Goal: Transaction & Acquisition: Purchase product/service

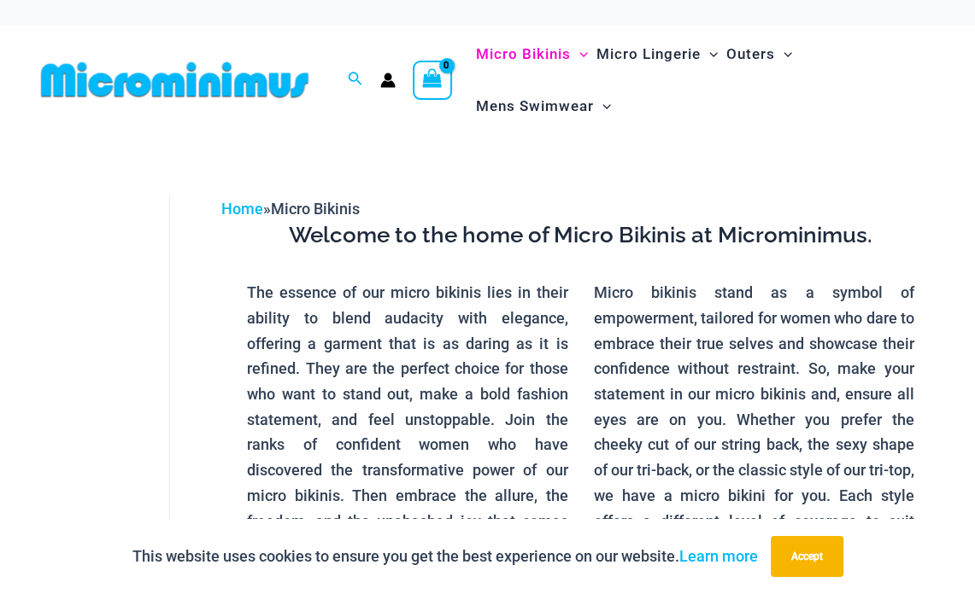
click at [152, 73] on img at bounding box center [174, 80] width 281 height 38
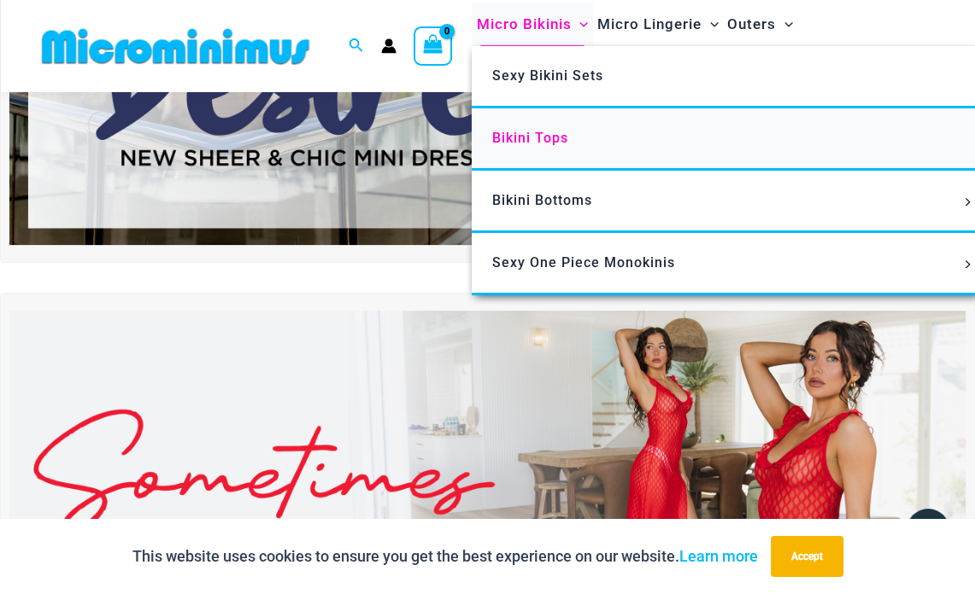
scroll to position [253, 0]
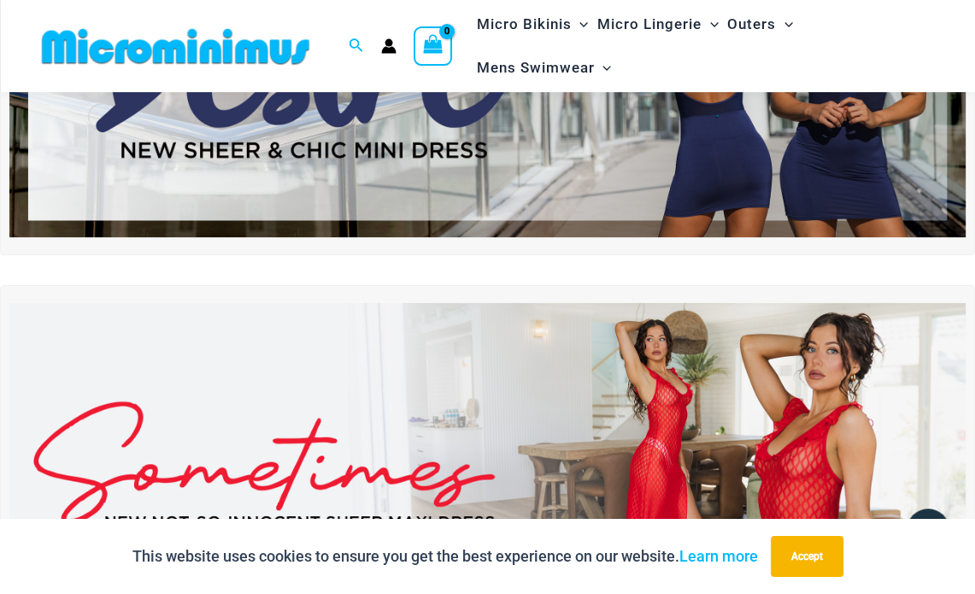
click at [459, 307] on img at bounding box center [487, 465] width 956 height 325
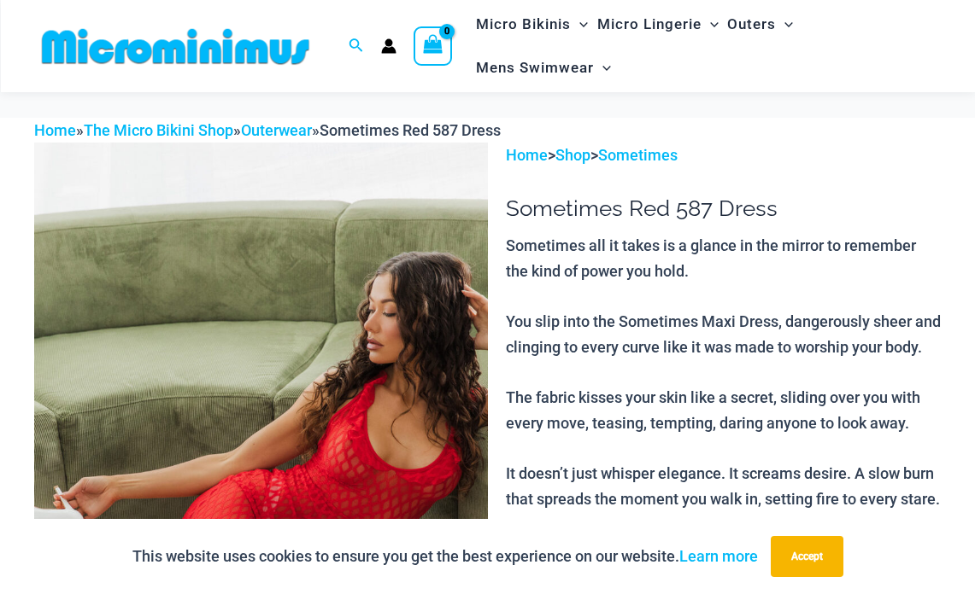
scroll to position [704, 0]
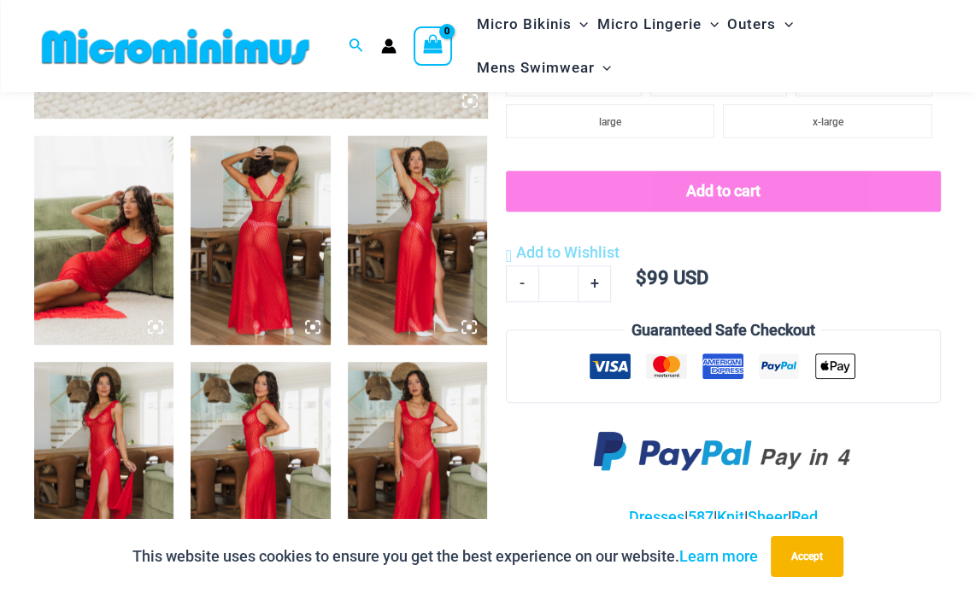
click at [302, 410] on img at bounding box center [259, 466] width 139 height 209
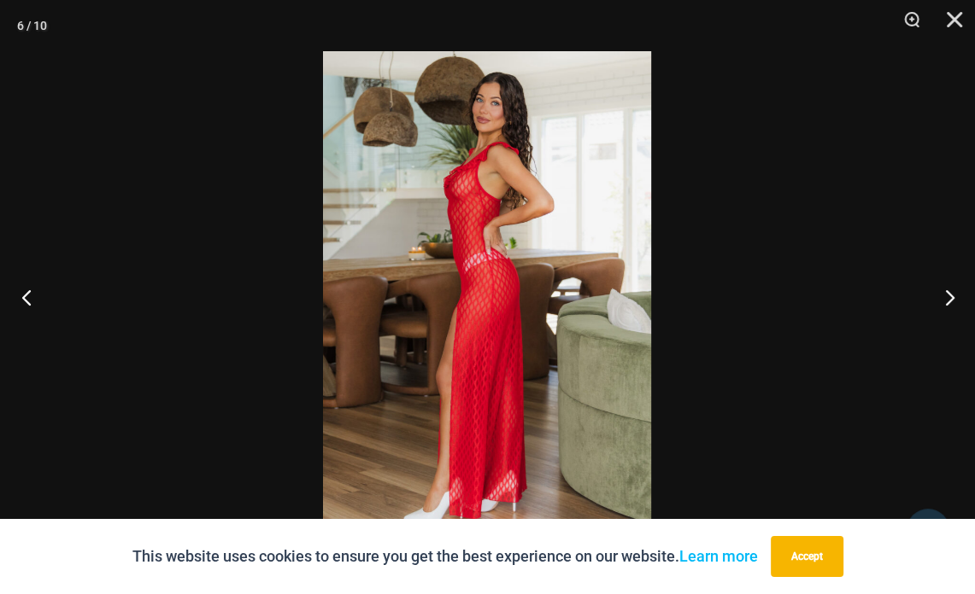
click at [34, 300] on button "Previous" at bounding box center [32, 297] width 64 height 85
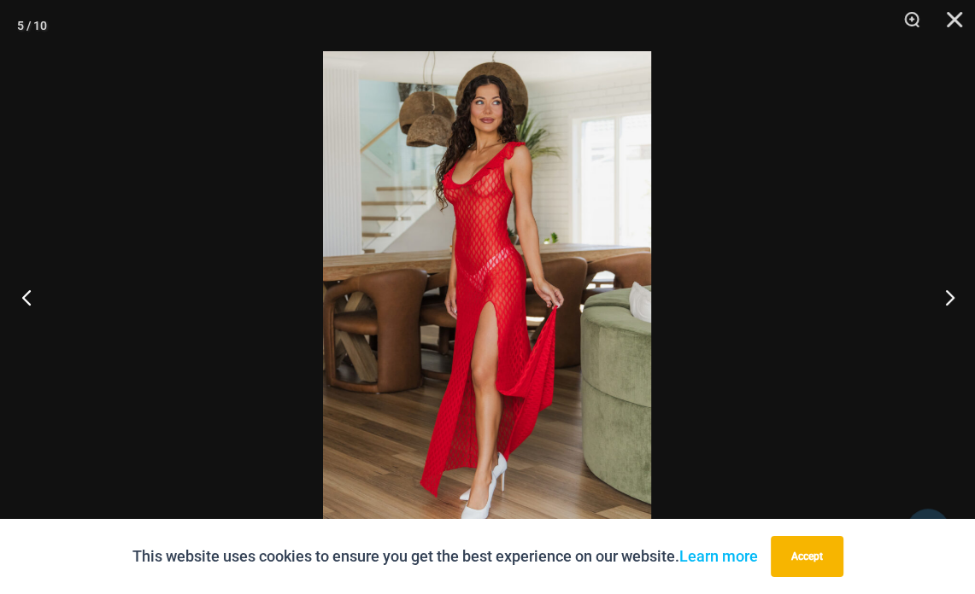
click at [35, 299] on button "Previous" at bounding box center [32, 297] width 64 height 85
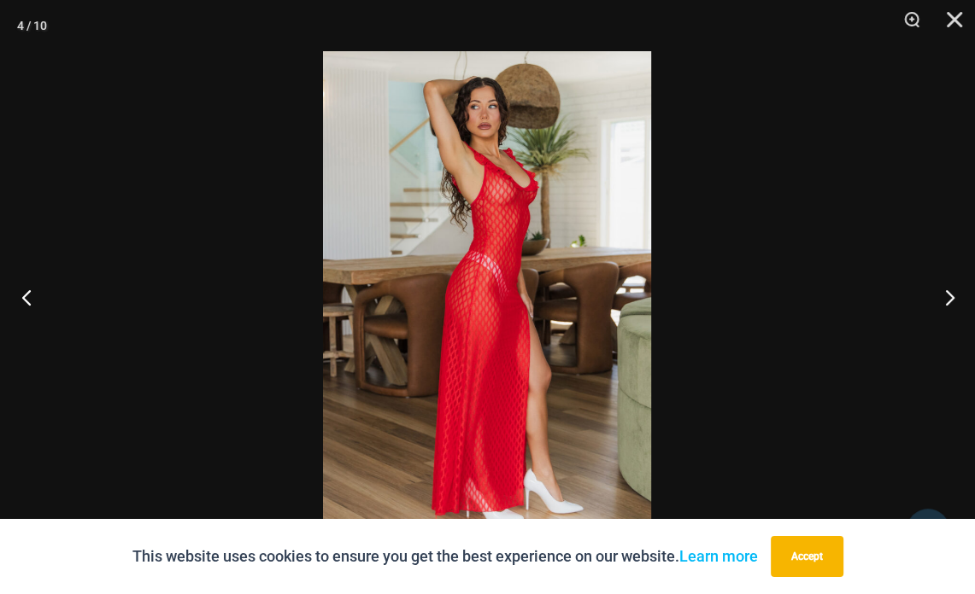
click at [35, 299] on button "Previous" at bounding box center [32, 297] width 64 height 85
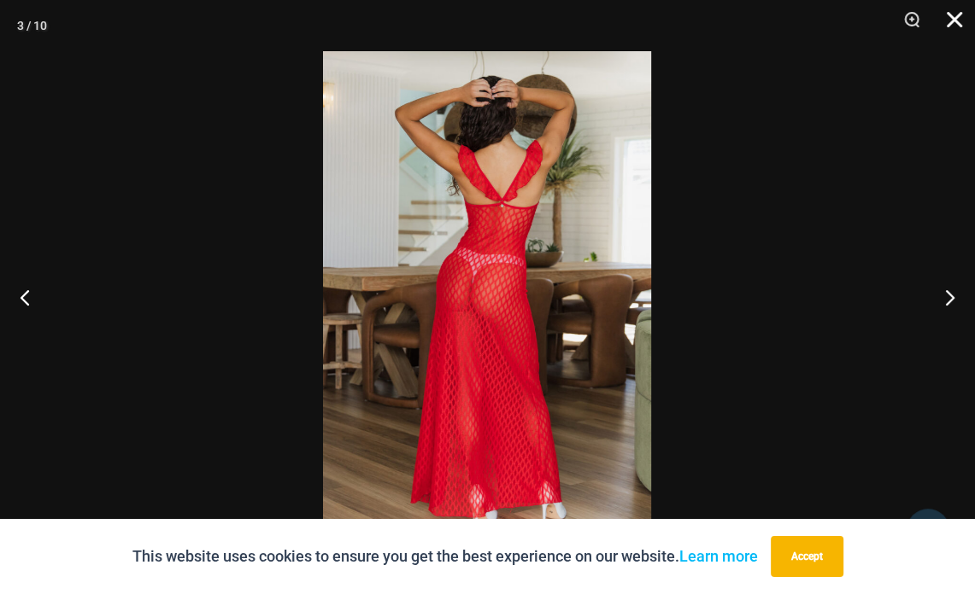
click at [956, 19] on button "Close" at bounding box center [948, 25] width 43 height 51
